Goal: Task Accomplishment & Management: Use online tool/utility

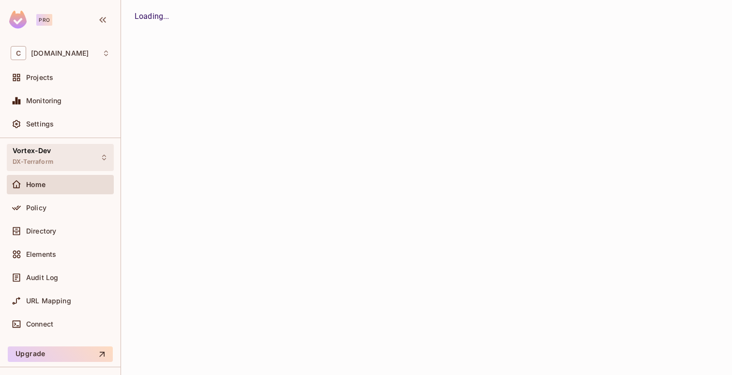
click at [60, 152] on div "Vortex-Dev DX-Terraform" at bounding box center [60, 157] width 107 height 27
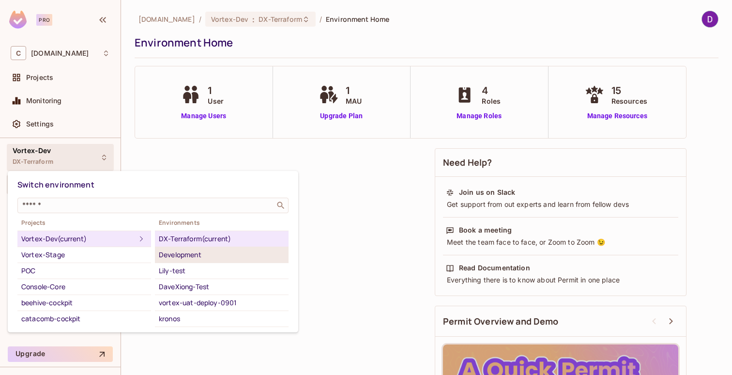
click at [196, 261] on li "Development" at bounding box center [222, 255] width 134 height 16
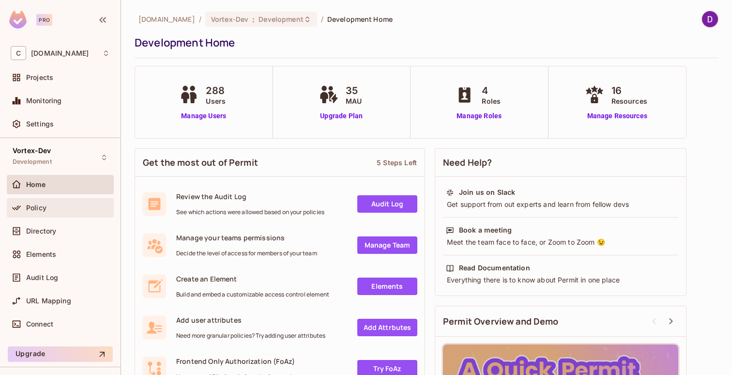
click at [52, 215] on div "Policy" at bounding box center [60, 207] width 107 height 19
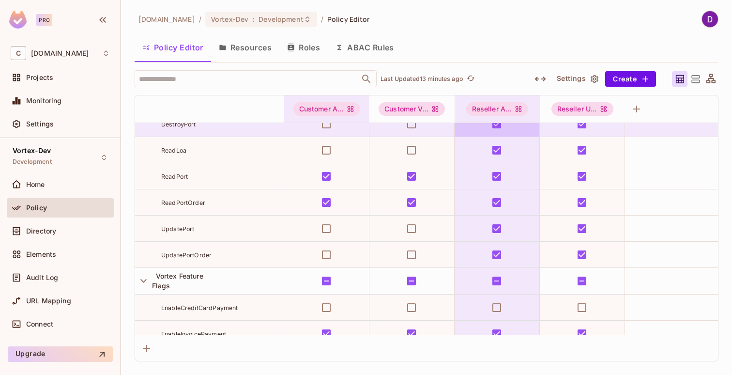
scroll to position [2940, 0]
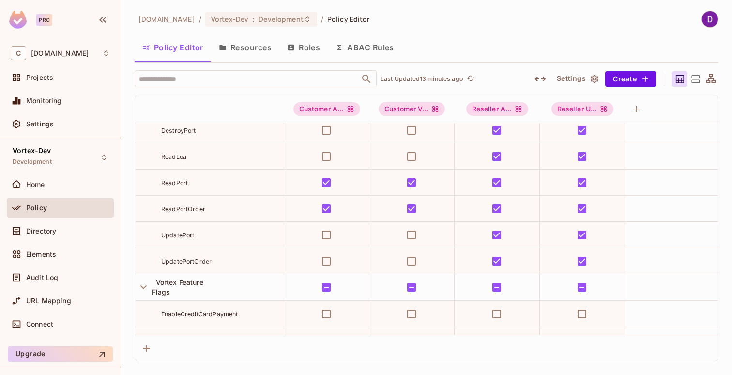
click at [256, 50] on button "Resources" at bounding box center [245, 47] width 68 height 24
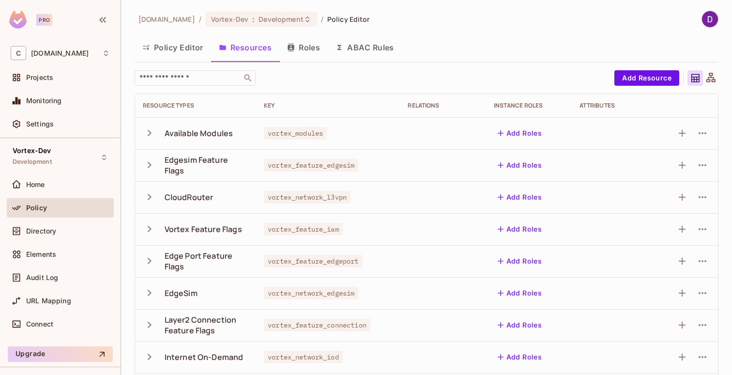
click at [153, 132] on icon "button" at bounding box center [149, 132] width 13 height 13
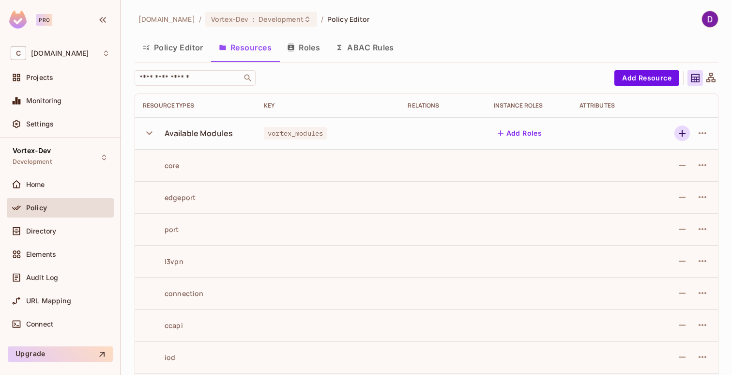
click at [676, 133] on icon "button" at bounding box center [682, 133] width 12 height 12
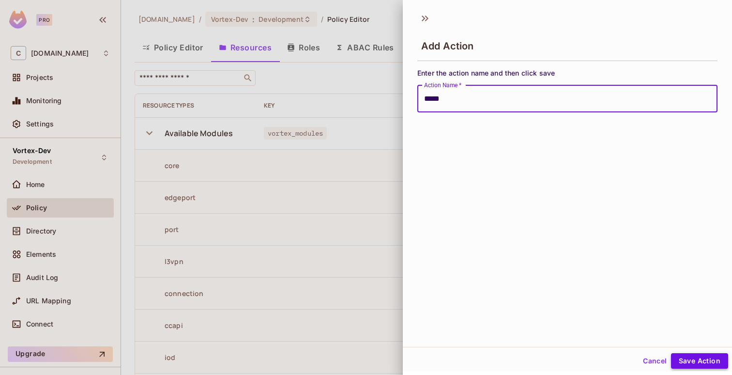
type input "*****"
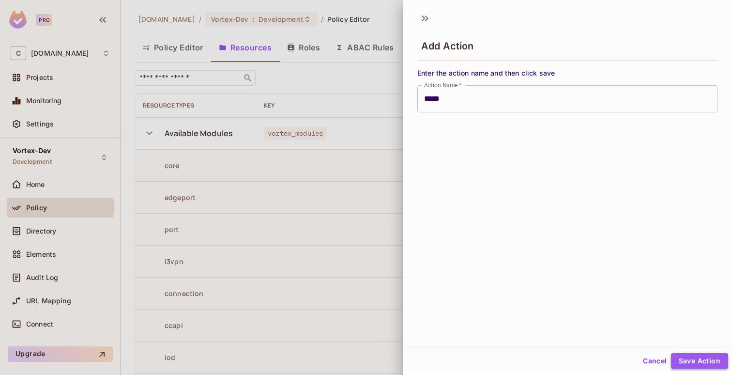
click at [695, 364] on button "Save Action" at bounding box center [699, 360] width 57 height 15
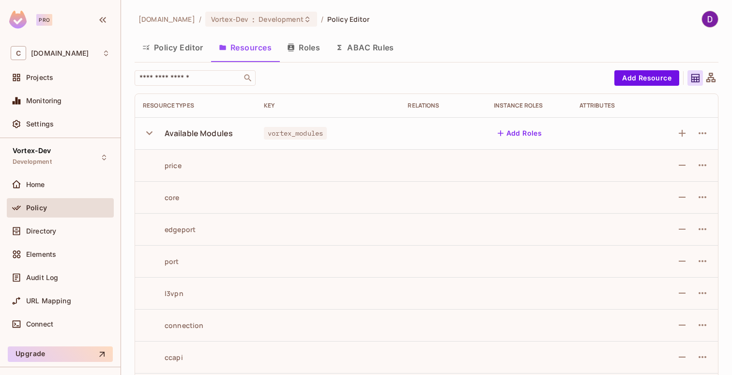
click at [175, 59] on button "Policy Editor" at bounding box center [173, 47] width 76 height 24
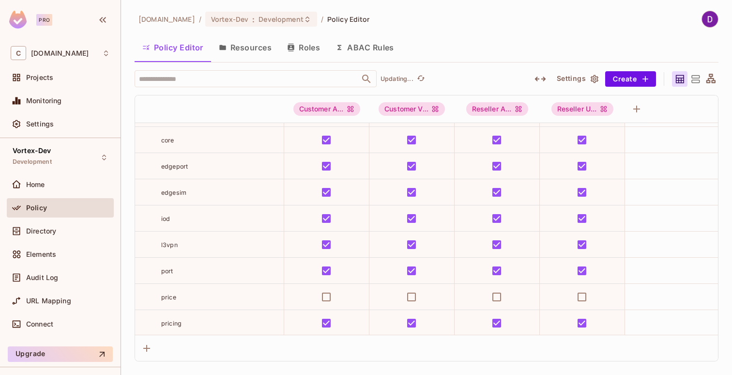
scroll to position [130, 0]
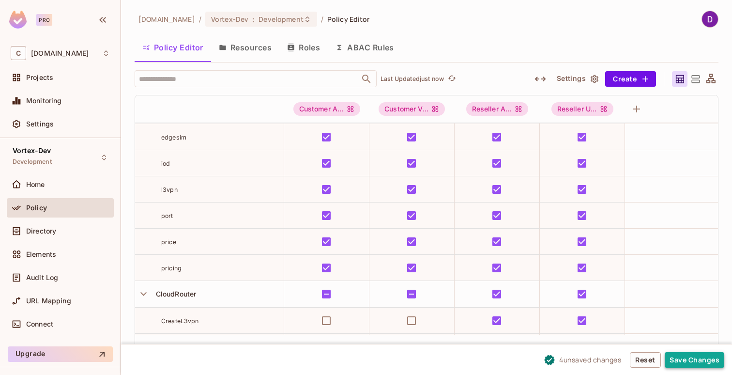
click at [686, 361] on button "Save Changes" at bounding box center [694, 359] width 60 height 15
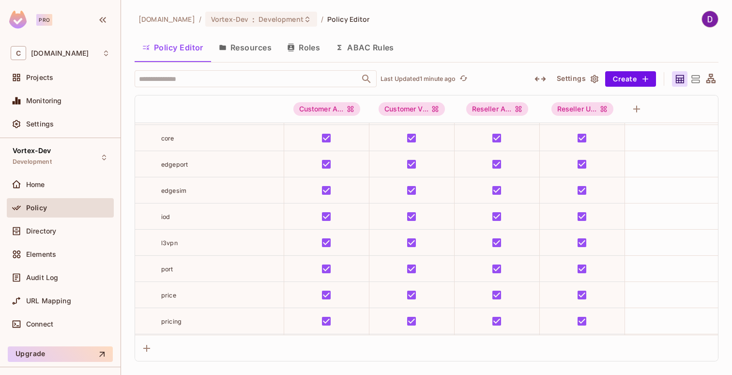
scroll to position [0, 0]
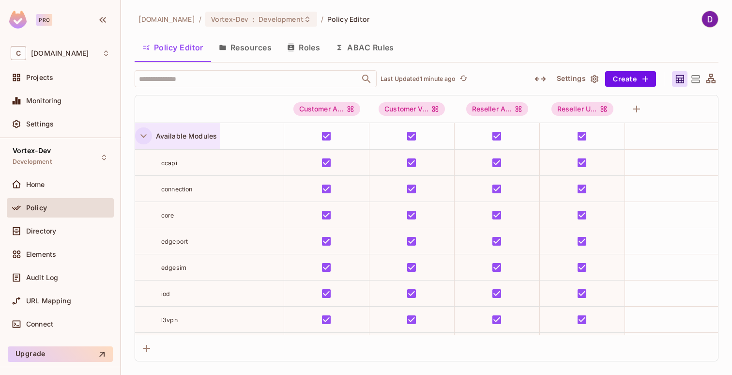
click at [144, 140] on icon "button" at bounding box center [143, 135] width 13 height 13
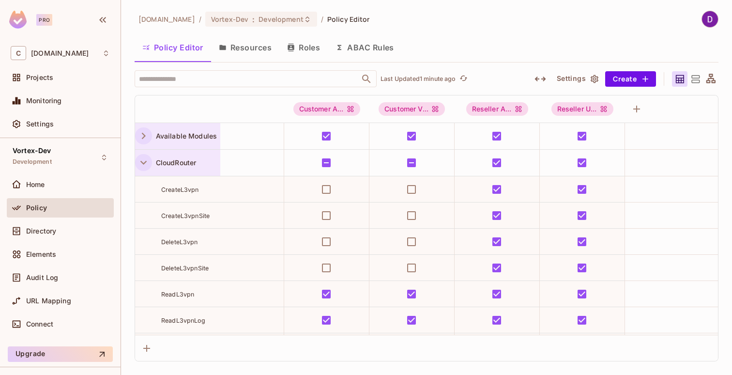
click at [141, 161] on icon "button" at bounding box center [143, 163] width 6 height 4
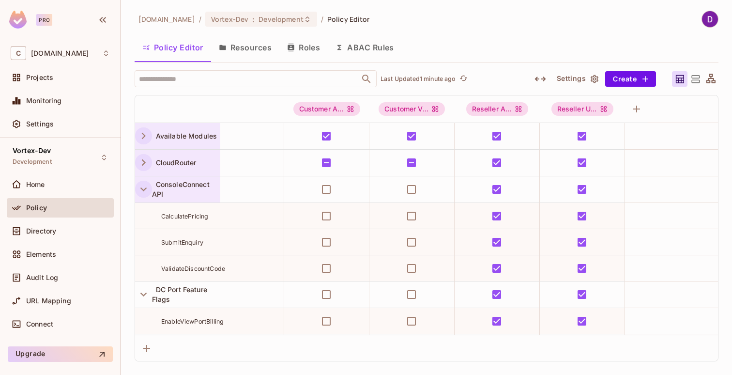
click at [140, 193] on icon "button" at bounding box center [143, 188] width 13 height 13
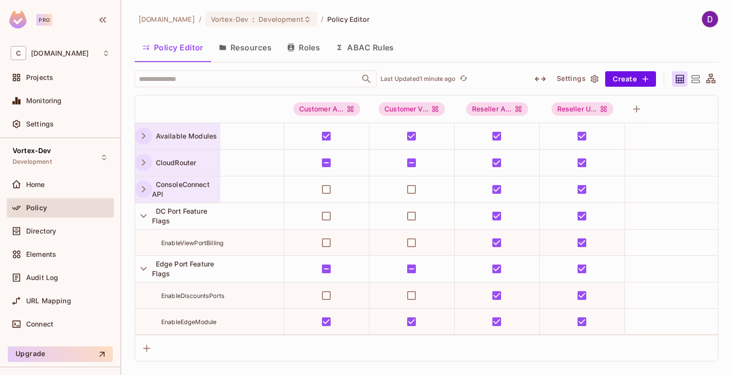
click at [139, 186] on icon "button" at bounding box center [143, 188] width 13 height 13
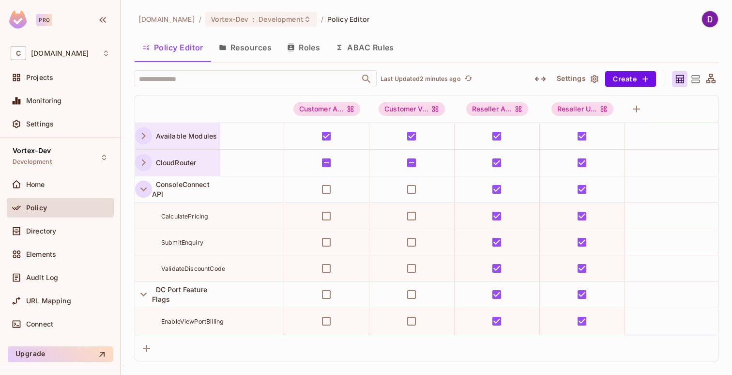
click at [145, 136] on icon "button" at bounding box center [143, 135] width 13 height 13
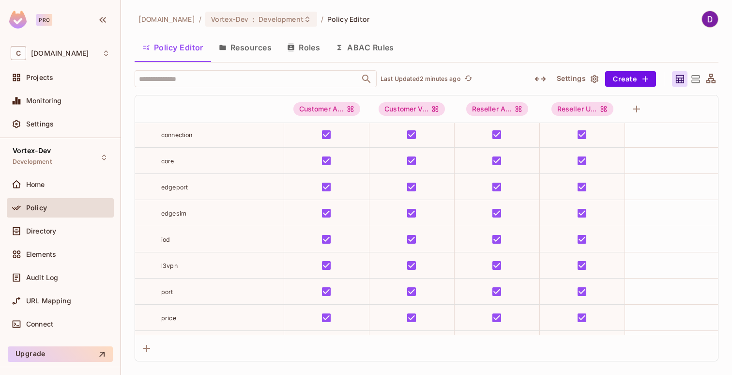
scroll to position [146, 0]
